Goal: Information Seeking & Learning: Learn about a topic

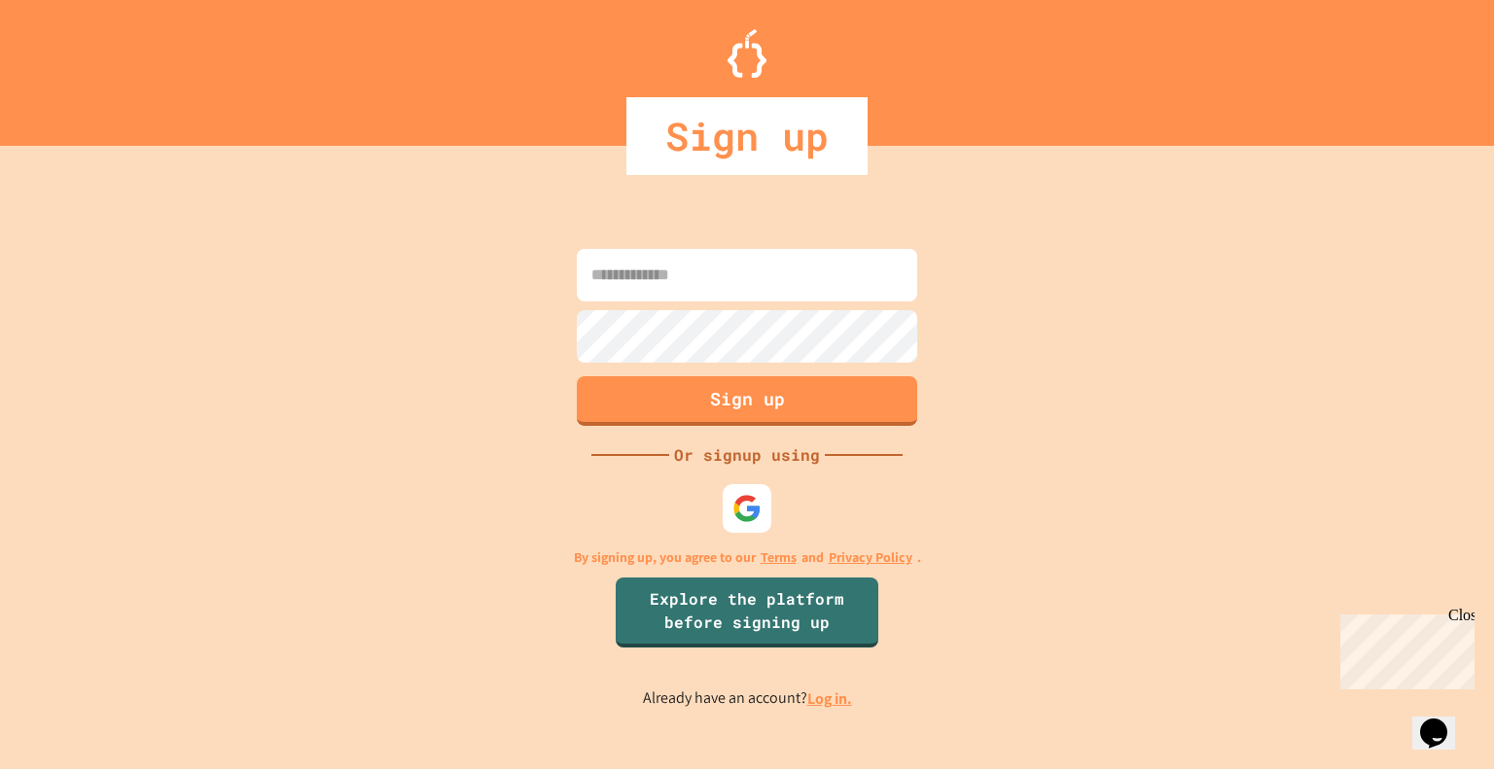
click at [750, 291] on input at bounding box center [747, 275] width 340 height 53
type input "**********"
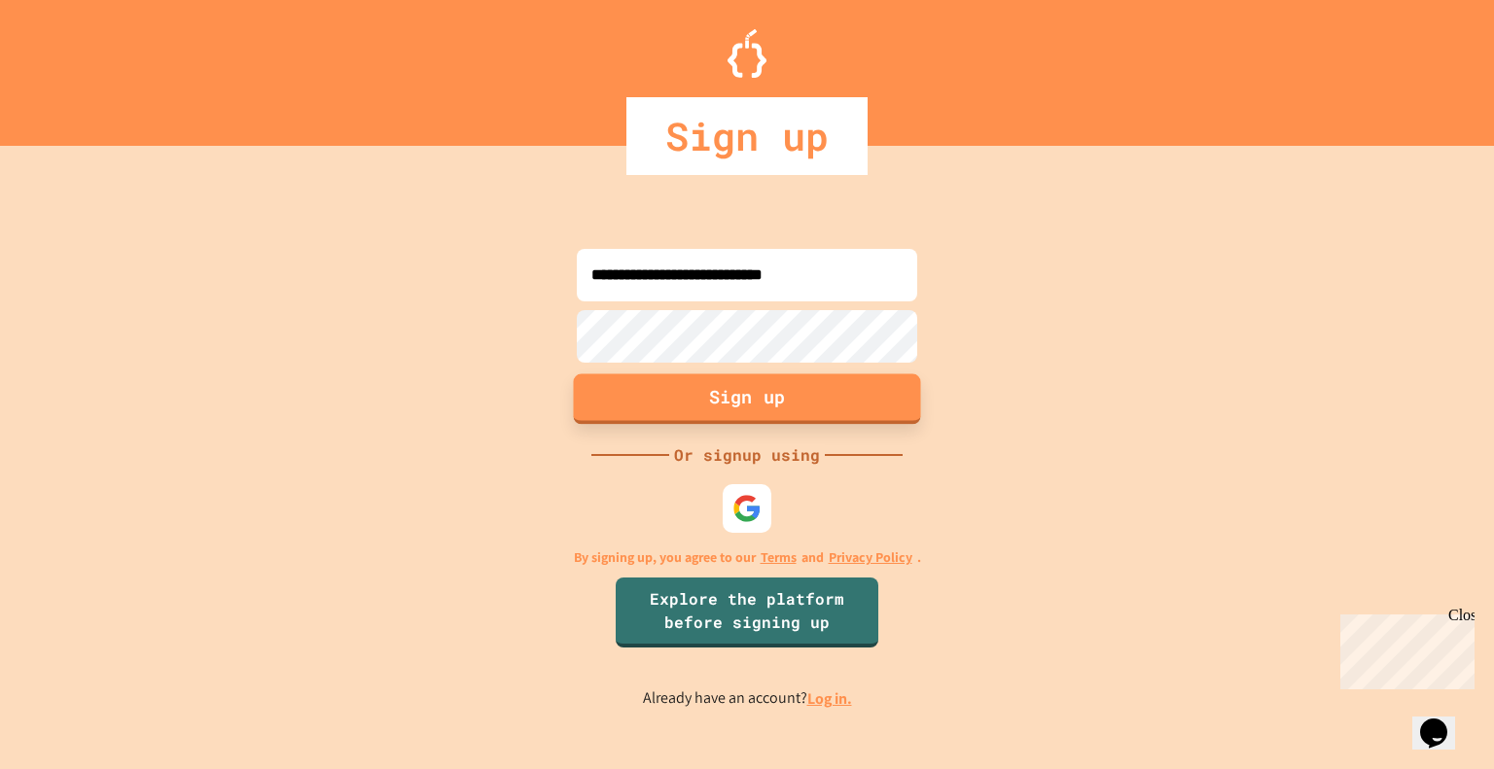
click at [714, 389] on button "Sign up" at bounding box center [747, 399] width 347 height 51
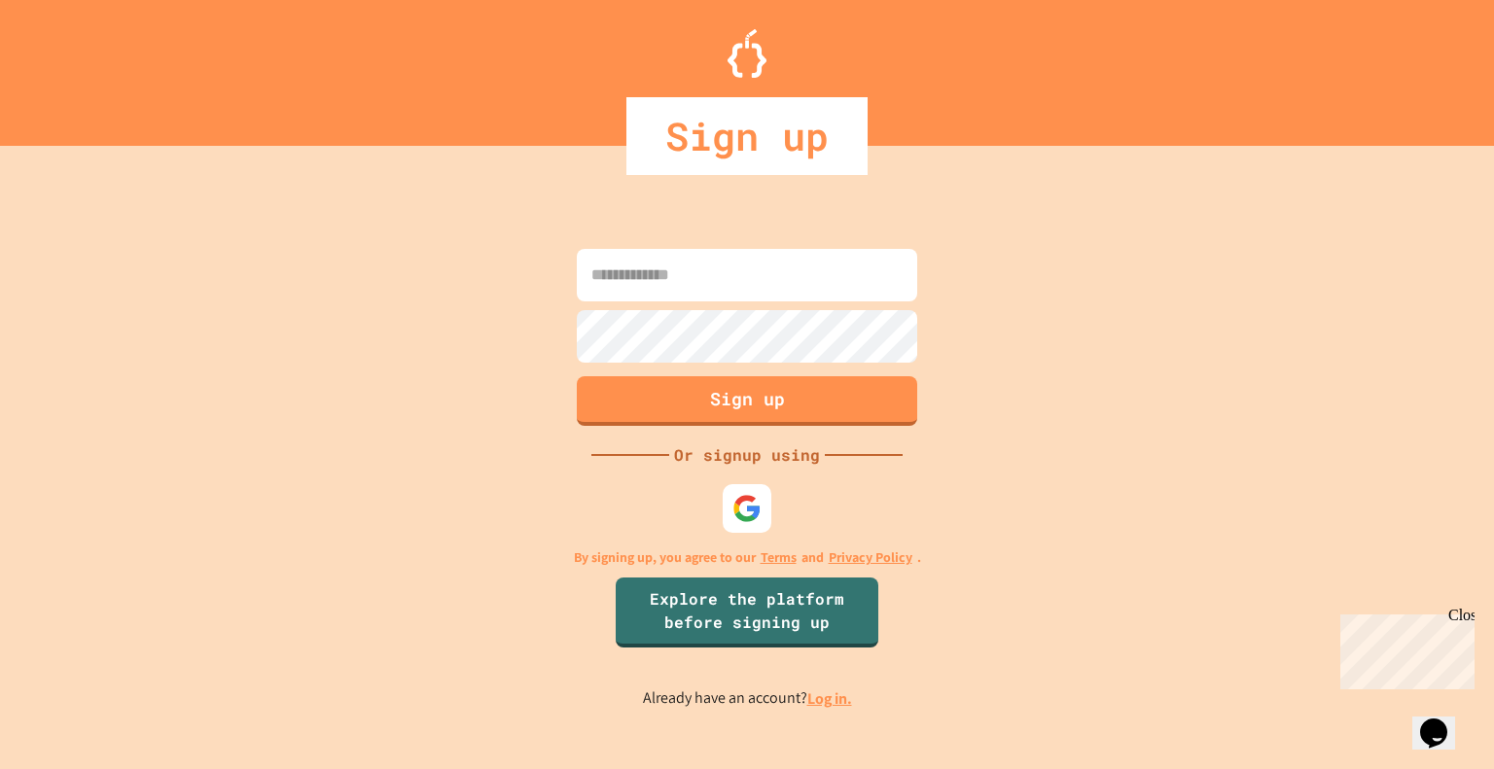
click at [672, 275] on input at bounding box center [747, 275] width 340 height 53
click at [821, 699] on link "Log in." at bounding box center [829, 699] width 45 height 20
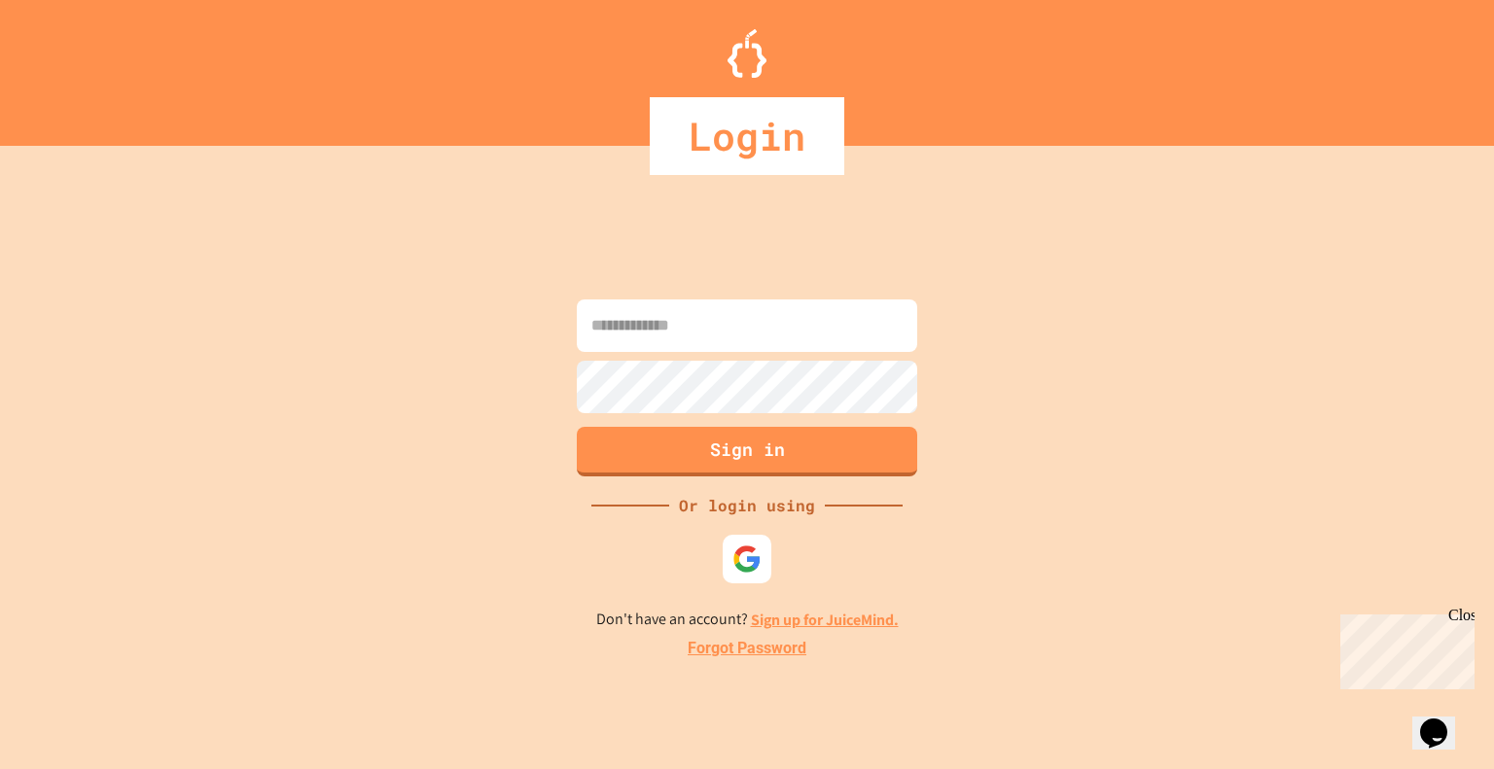
click at [647, 312] on input at bounding box center [747, 326] width 340 height 53
type input "**********"
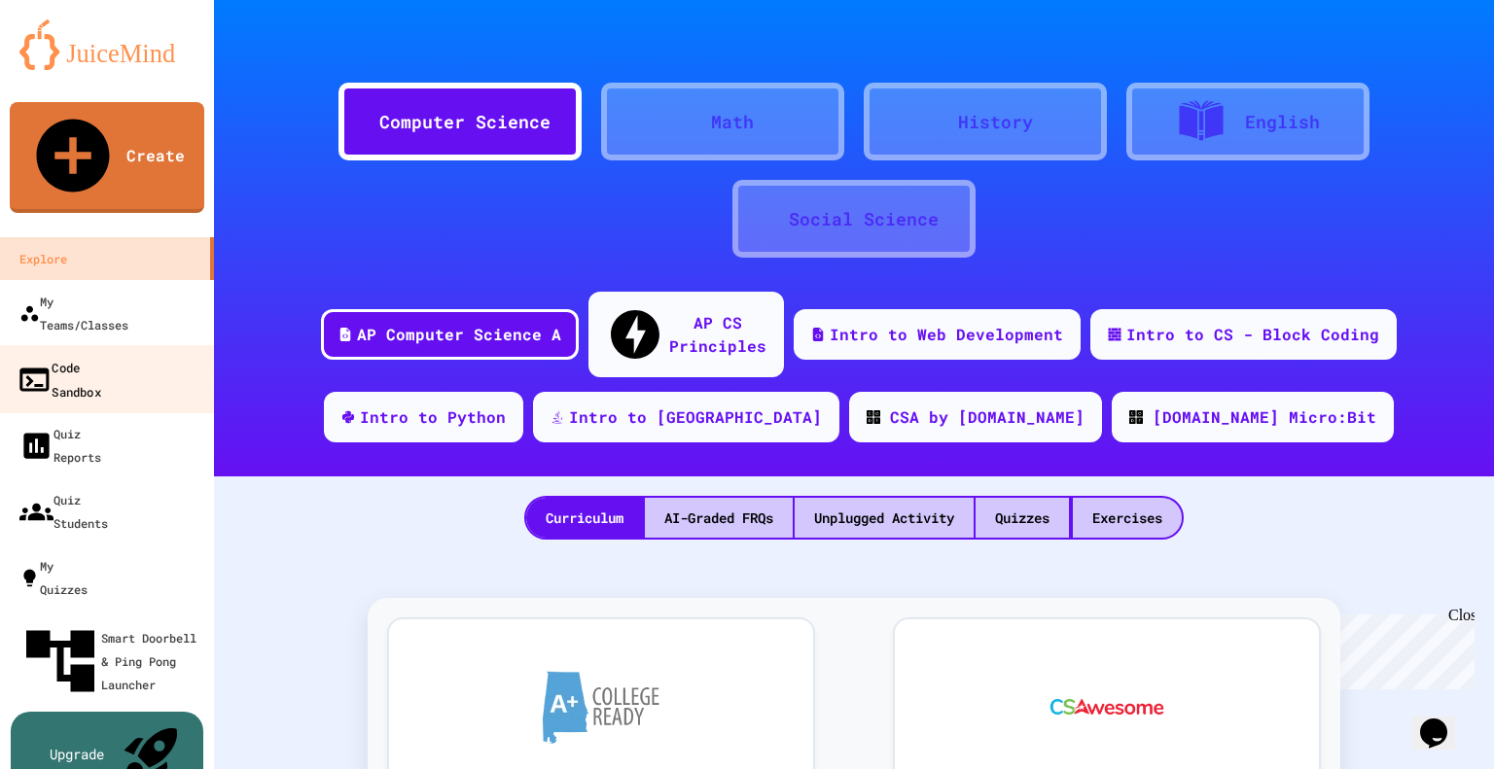
click at [142, 345] on link "Code Sandbox" at bounding box center [107, 379] width 221 height 68
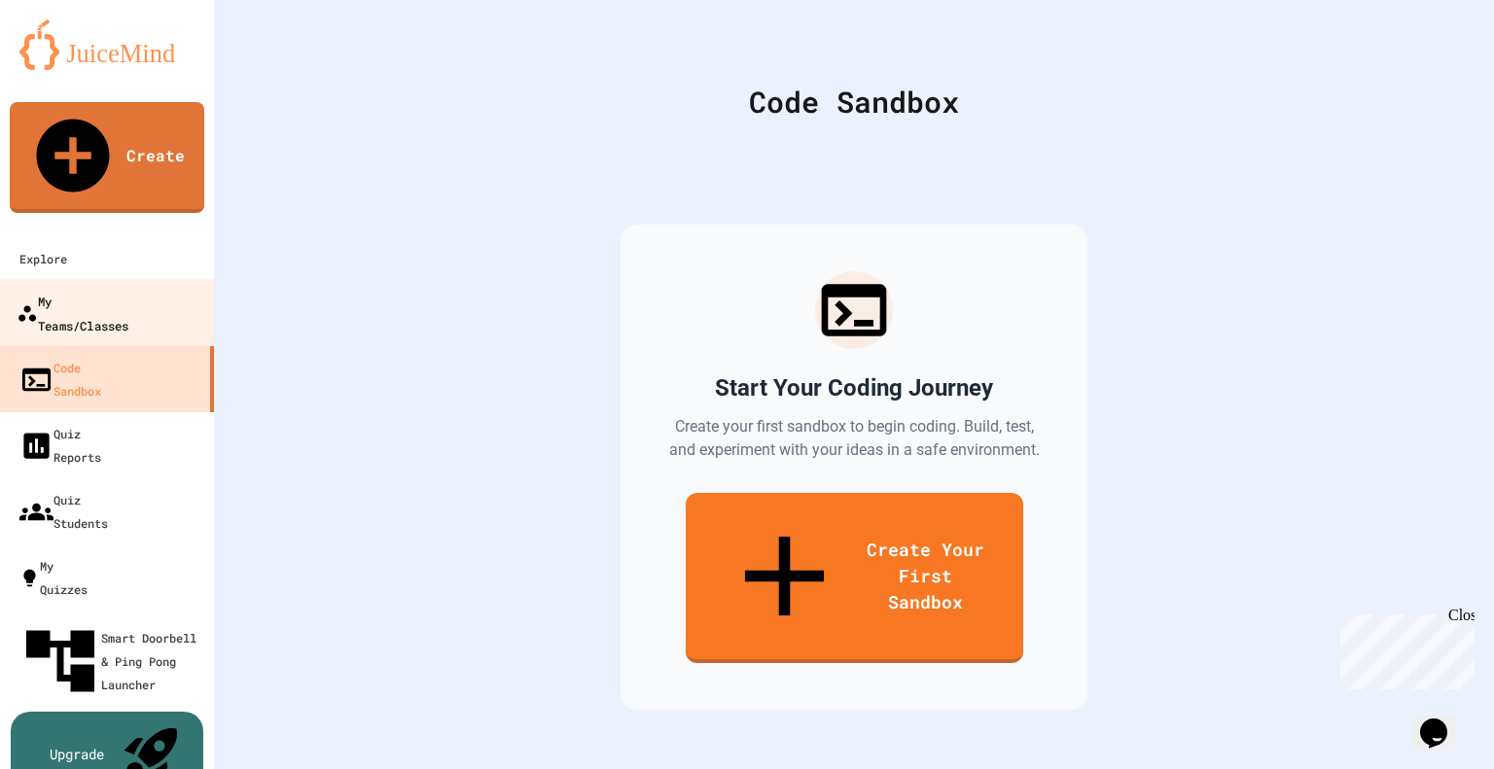
click at [117, 289] on div "My Teams/Classes" at bounding box center [73, 313] width 112 height 48
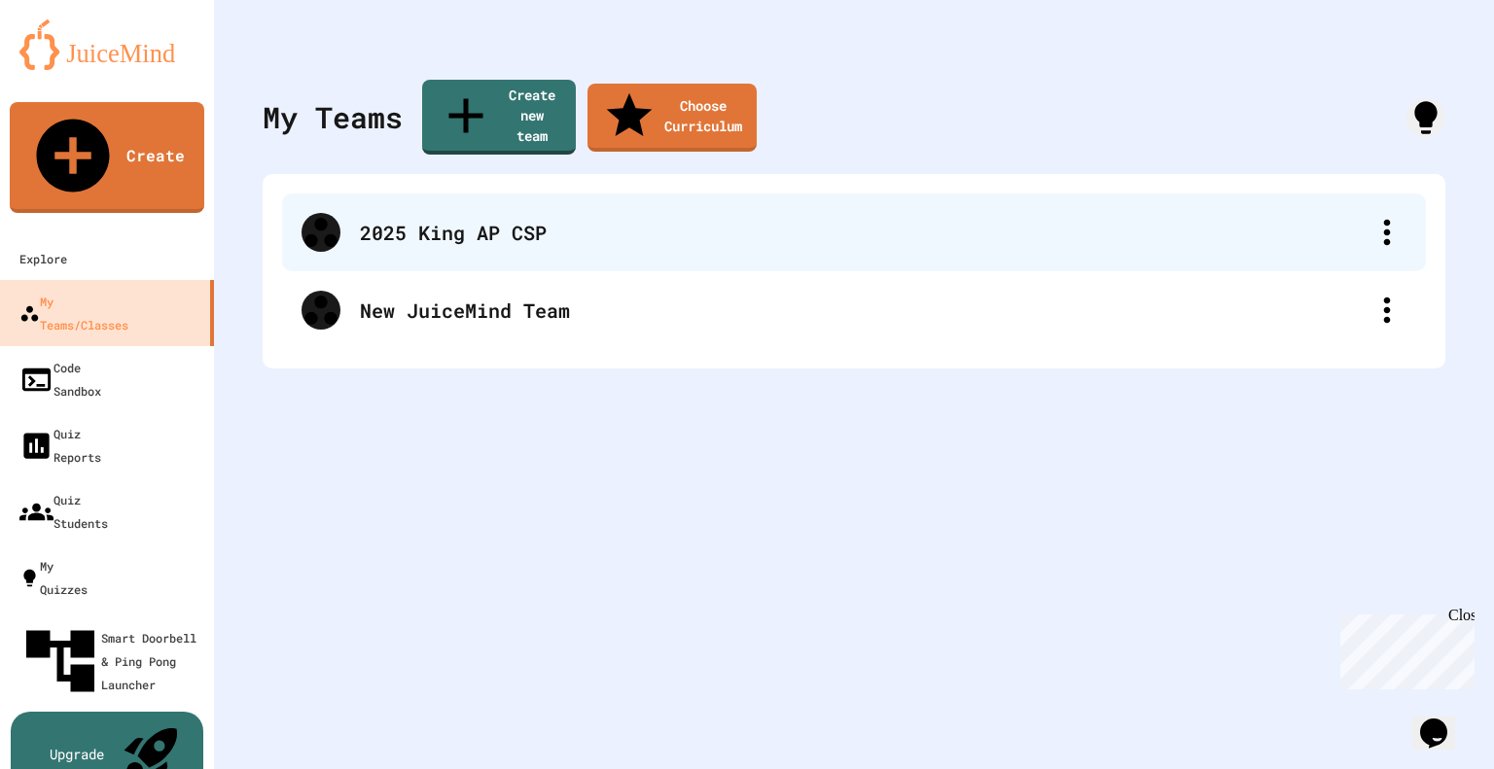
click at [368, 218] on div "2025 King AP CSP" at bounding box center [864, 232] width 1008 height 29
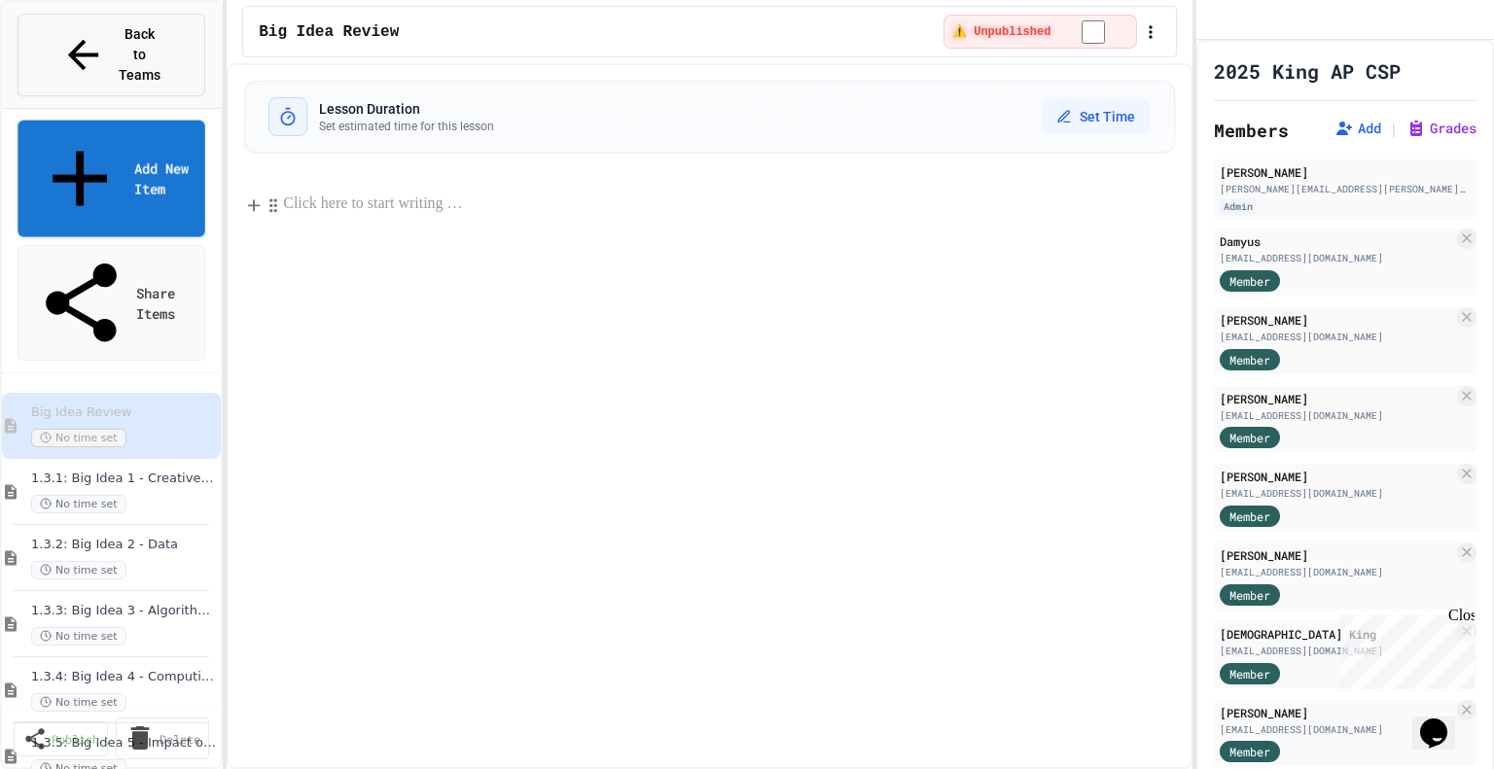
click at [51, 33] on button "Back to Teams" at bounding box center [112, 55] width 188 height 83
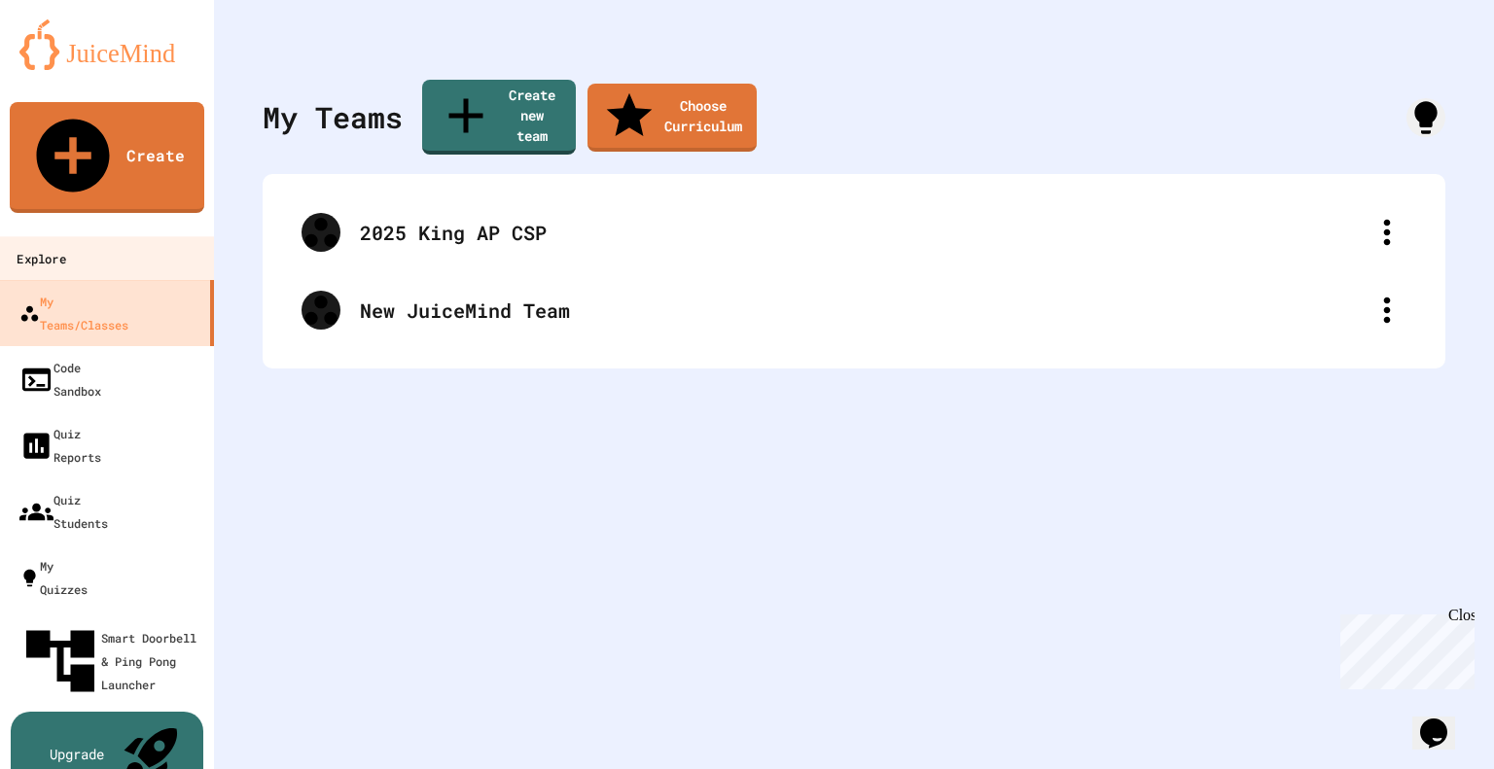
click at [99, 236] on link "Explore" at bounding box center [107, 258] width 221 height 44
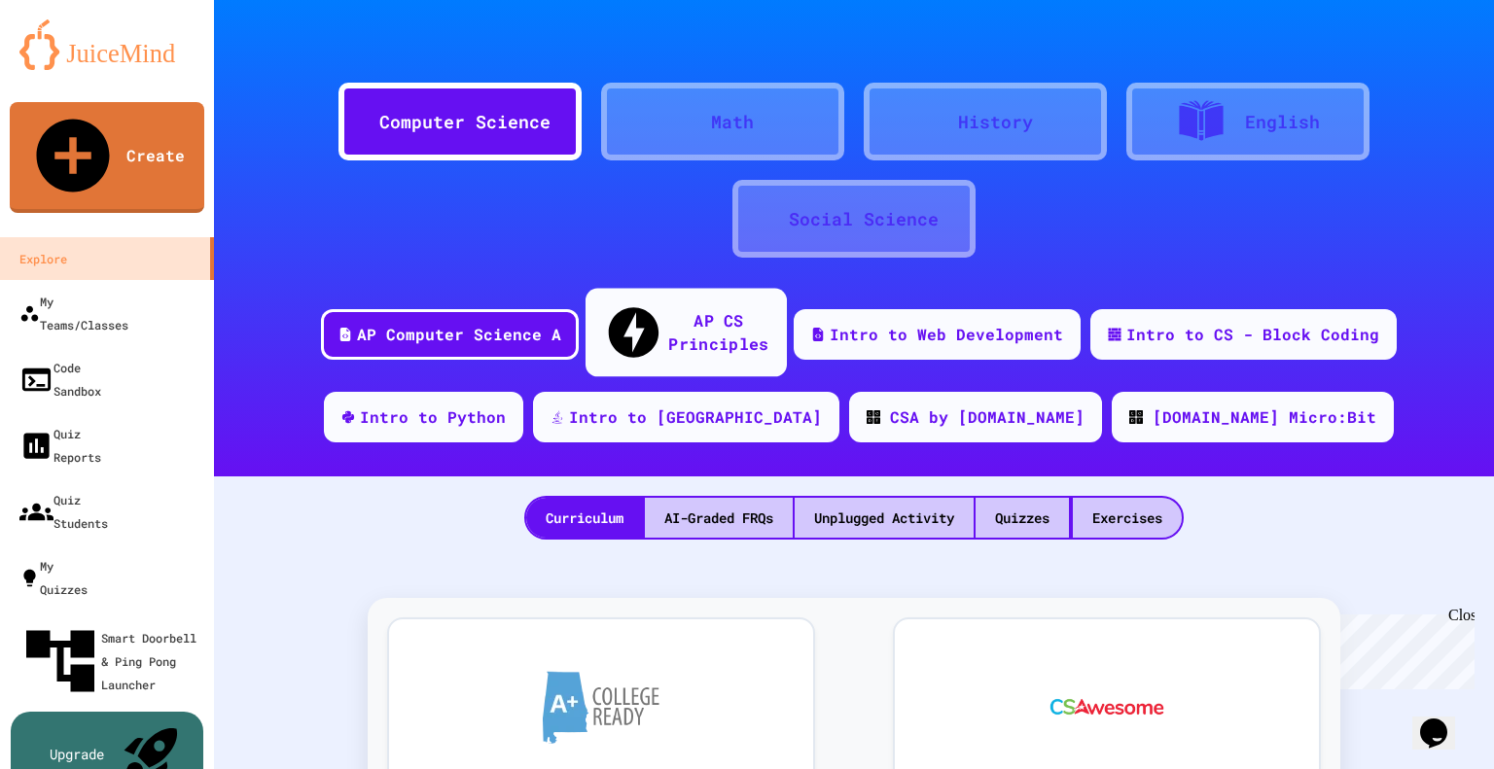
click at [675, 311] on div "AP CS Principles" at bounding box center [718, 332] width 100 height 48
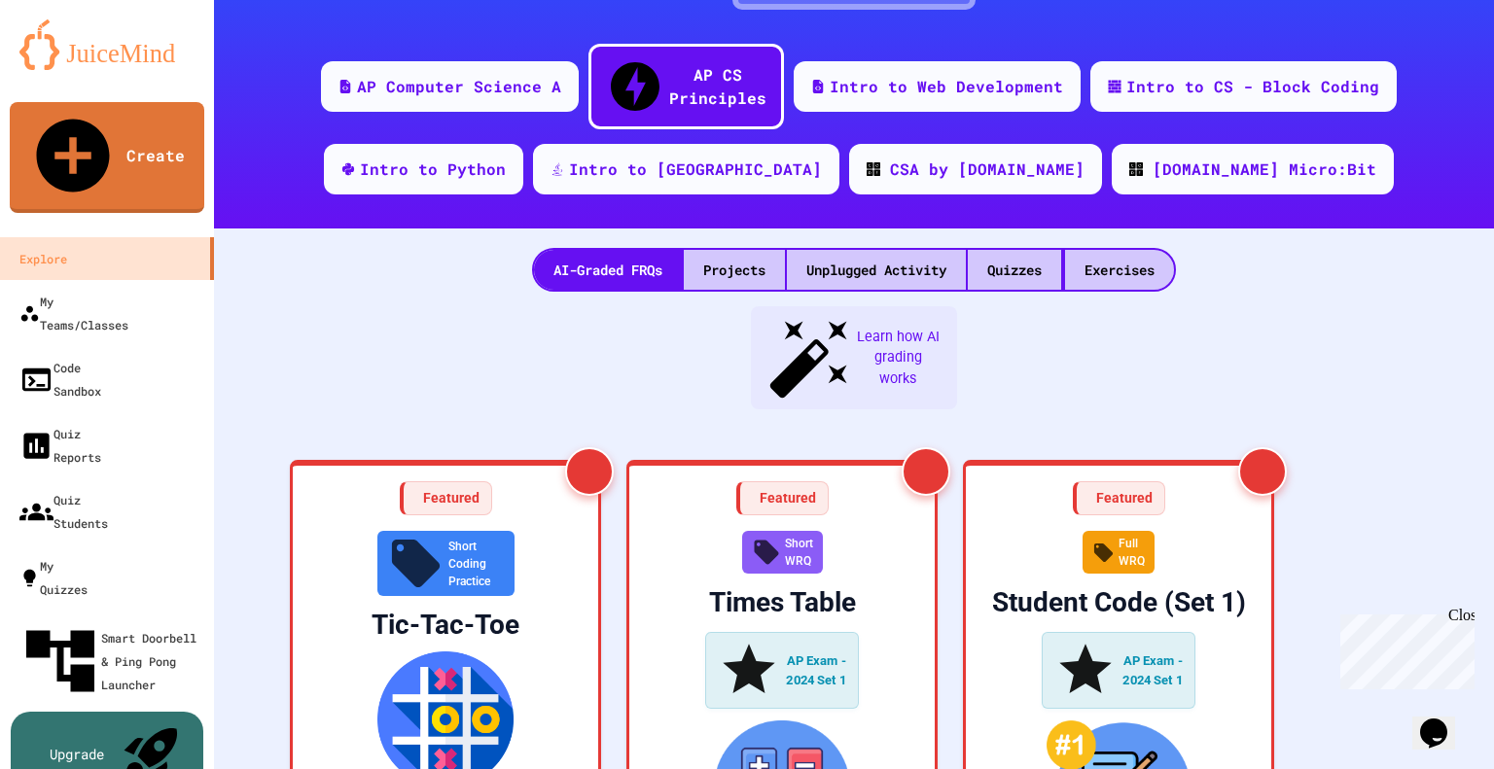
scroll to position [280, 0]
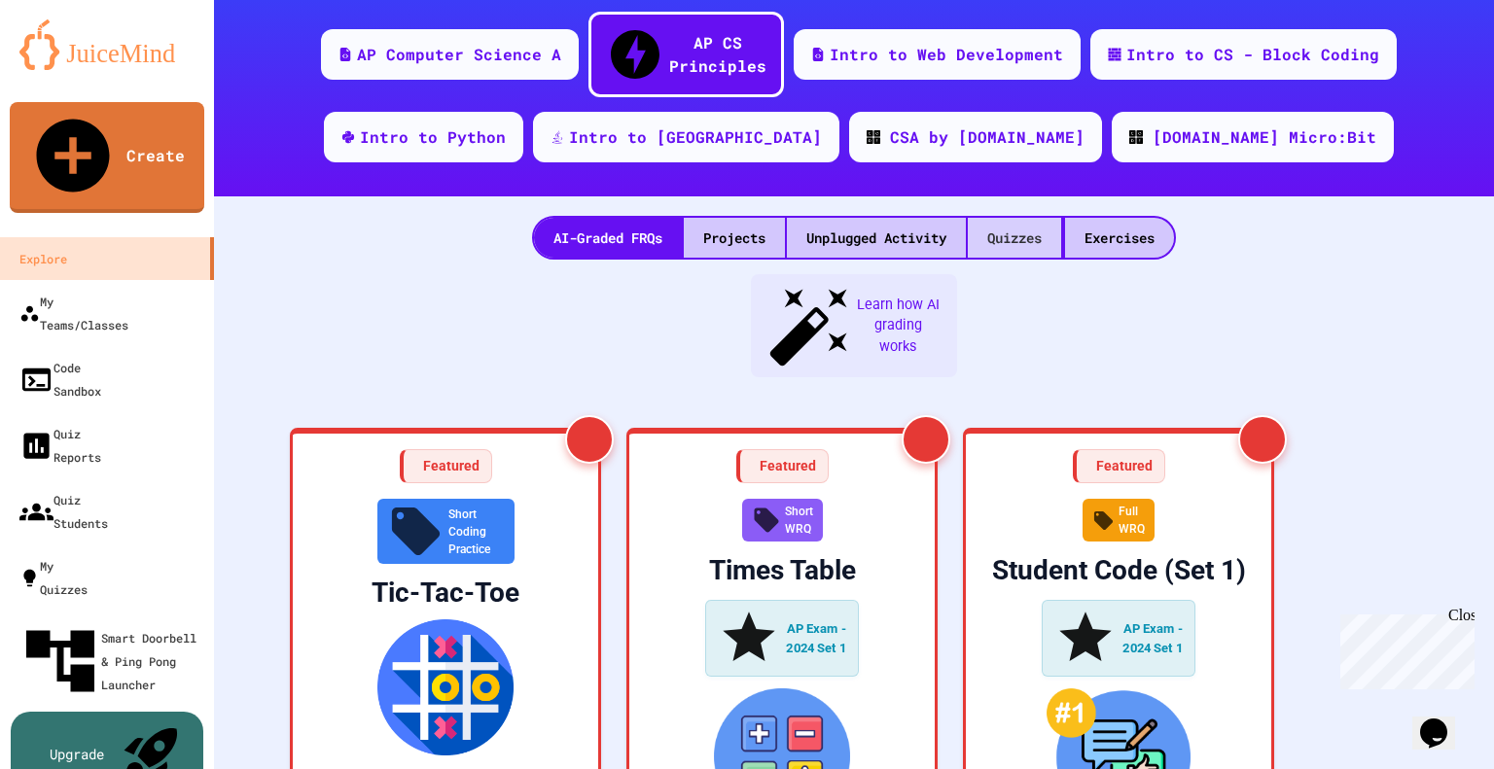
click at [996, 218] on div "Quizzes" at bounding box center [1014, 238] width 93 height 40
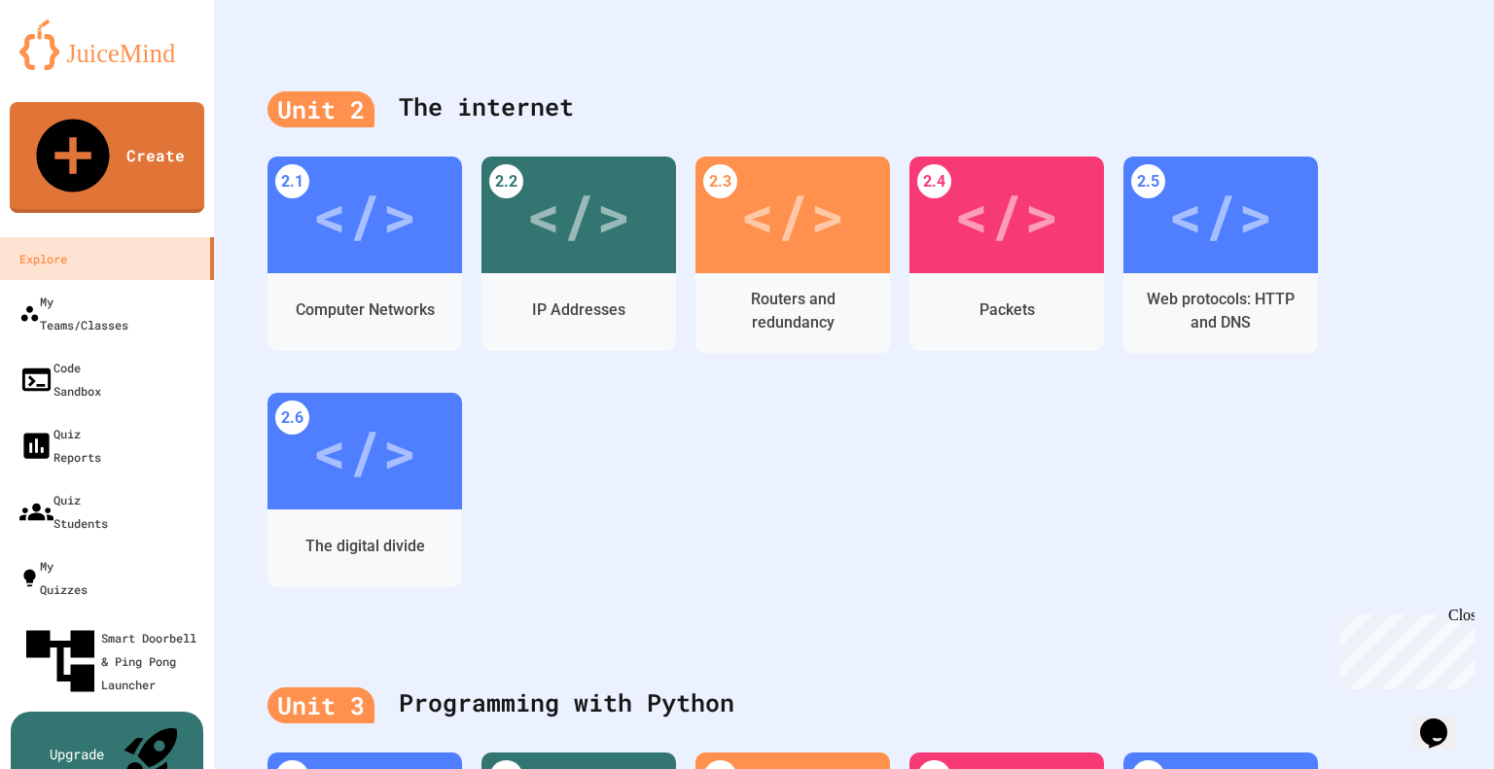
scroll to position [851, 0]
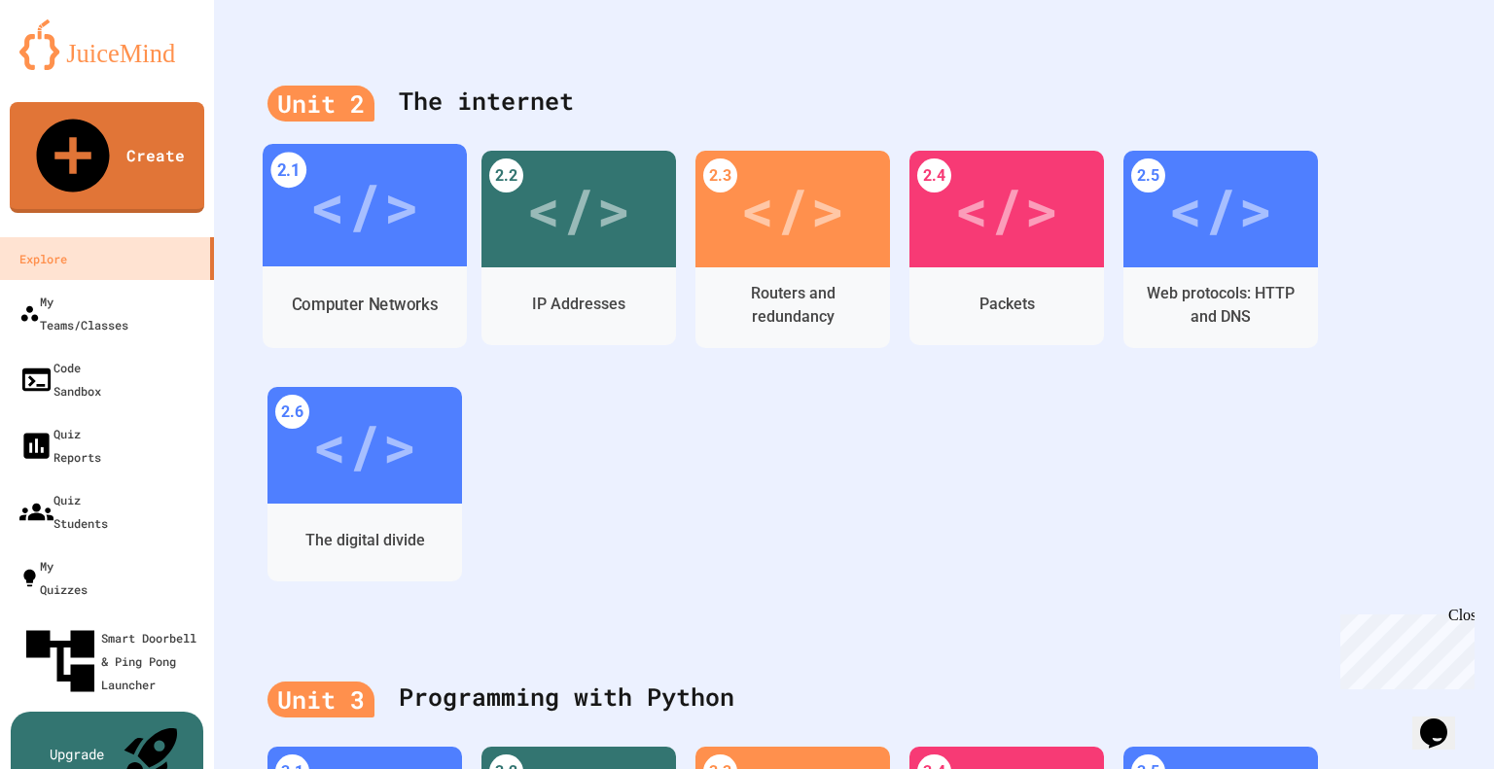
click at [403, 293] on div "Computer Networks" at bounding box center [365, 305] width 146 height 24
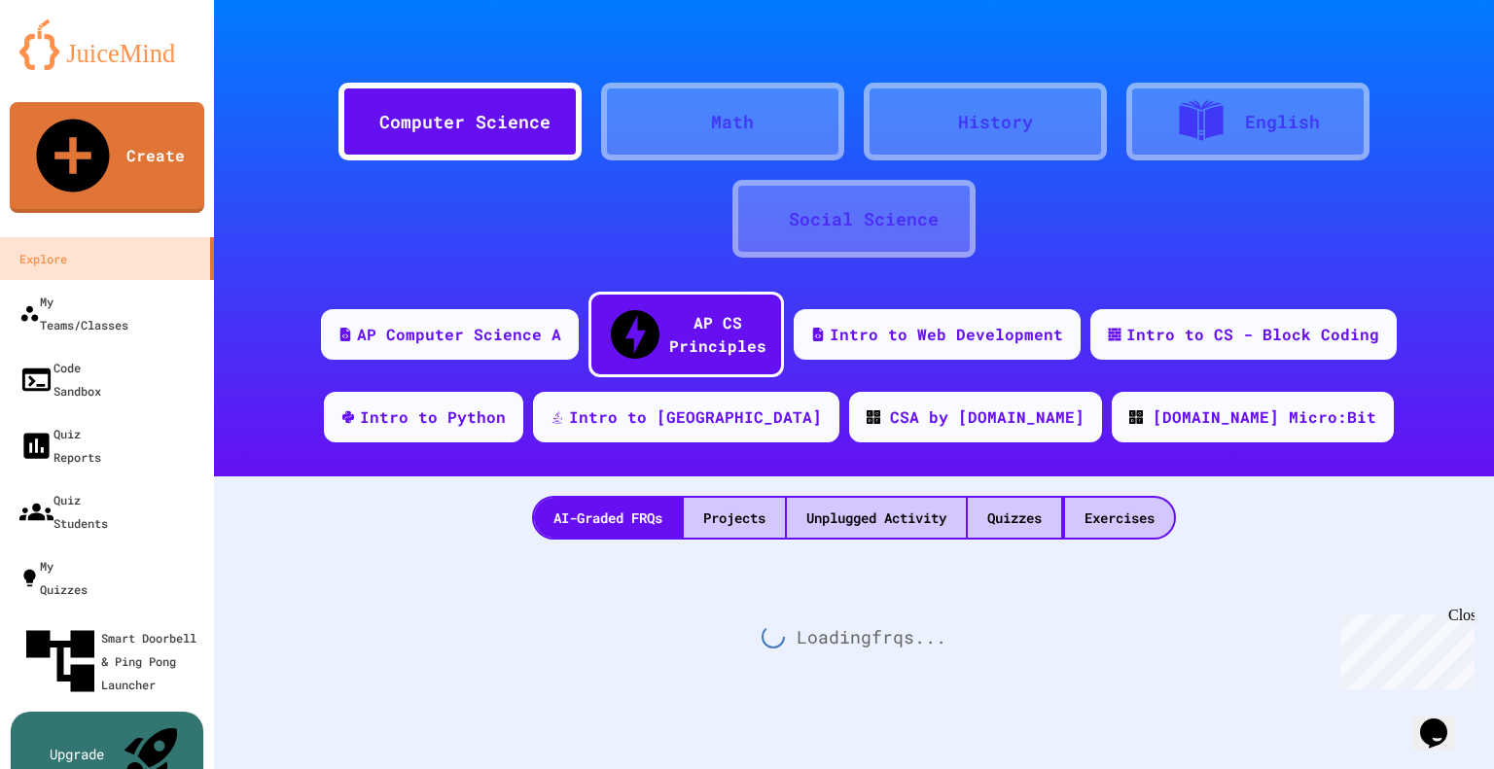
scroll to position [28, 0]
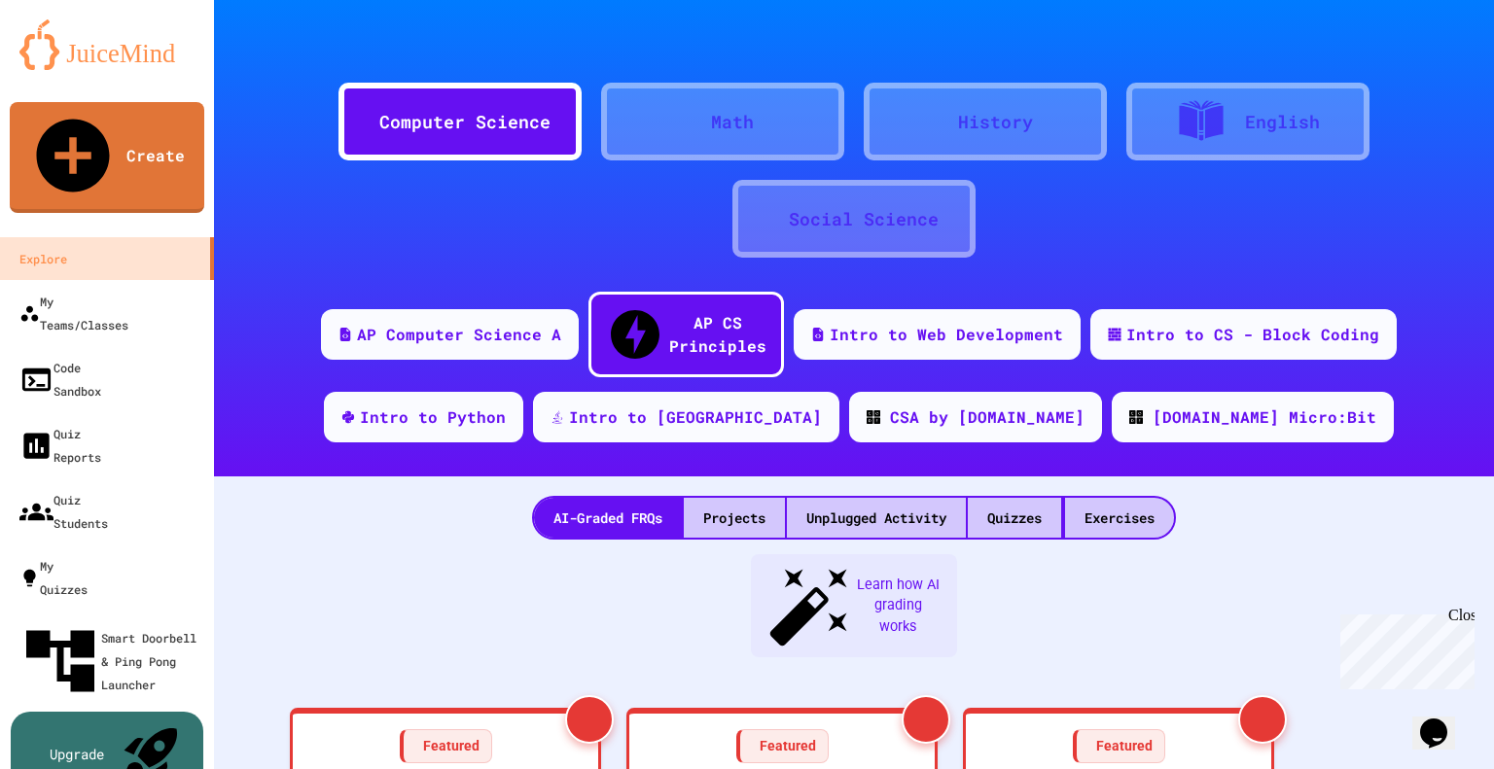
click at [1191, 757] on icon at bounding box center [1204, 770] width 27 height 27
